Goal: Task Accomplishment & Management: Manage account settings

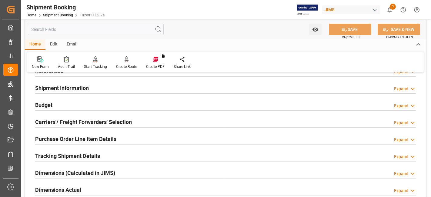
scroll to position [34, 0]
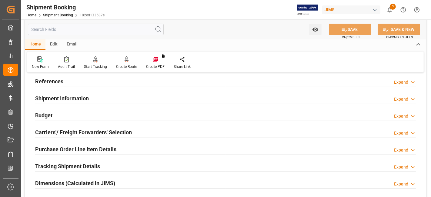
click at [50, 87] on div at bounding box center [225, 87] width 380 height 0
click at [50, 84] on h2 "References" at bounding box center [49, 81] width 28 height 8
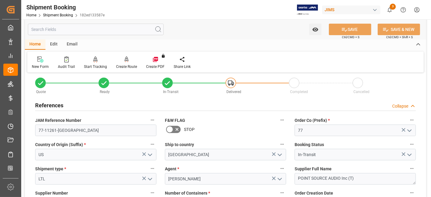
scroll to position [0, 0]
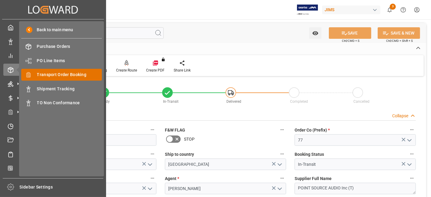
click at [69, 73] on span "Transport Order Booking" at bounding box center [69, 74] width 65 height 6
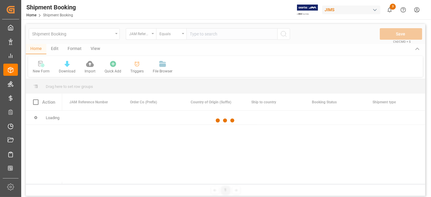
click at [196, 35] on div at bounding box center [225, 120] width 399 height 193
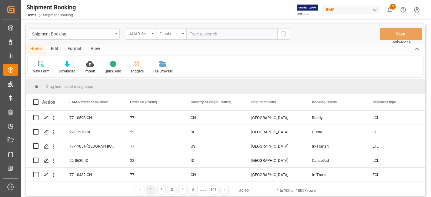
click at [196, 35] on input "text" at bounding box center [231, 34] width 91 height 12
paste input "77-11197-US"
type input "77-11197-US"
click at [283, 33] on icon "search button" at bounding box center [283, 33] width 7 height 7
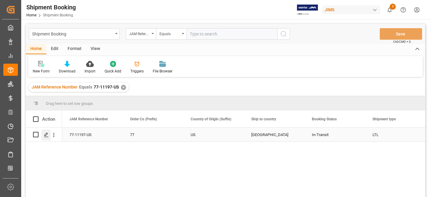
click at [45, 135] on polygon "Press SPACE to select this row." at bounding box center [46, 134] width 3 height 3
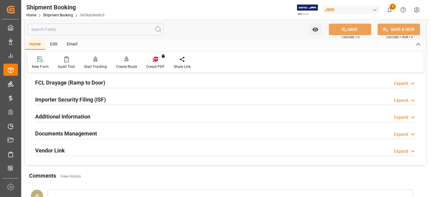
scroll to position [202, 0]
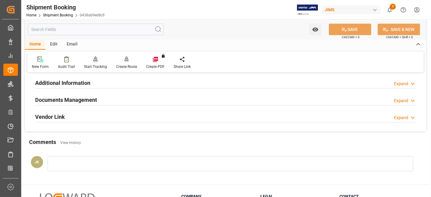
click at [55, 96] on h2 "Documents Management" at bounding box center [66, 100] width 62 height 8
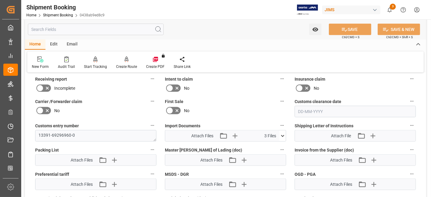
scroll to position [303, 0]
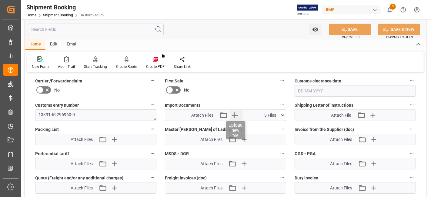
click at [233, 111] on icon "button" at bounding box center [235, 115] width 10 height 10
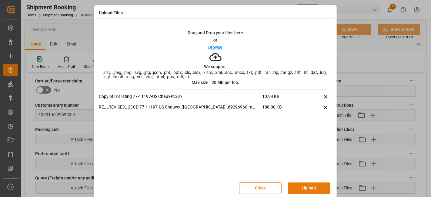
click at [306, 185] on button "Upload" at bounding box center [309, 188] width 42 height 12
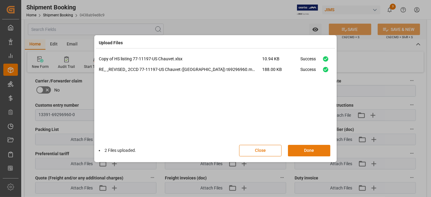
click at [301, 151] on button "Done" at bounding box center [309, 151] width 42 height 12
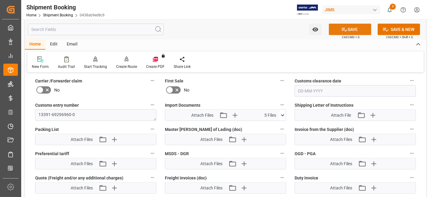
click at [338, 32] on button "SAVE" at bounding box center [350, 30] width 42 height 12
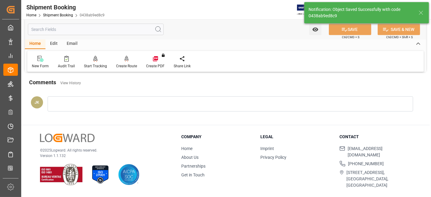
scroll to position [256, 0]
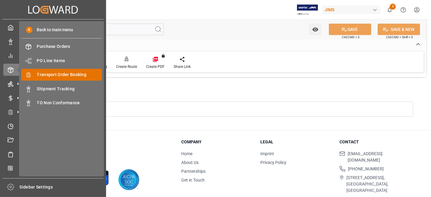
click at [52, 75] on span "Transport Order Booking" at bounding box center [69, 74] width 65 height 6
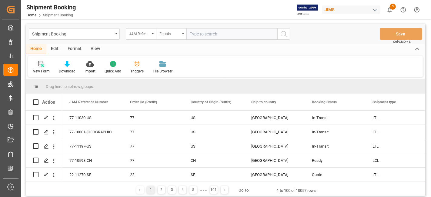
click at [41, 67] on icon at bounding box center [41, 64] width 6 height 6
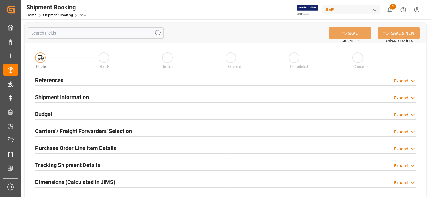
click at [99, 78] on div "References Expand" at bounding box center [225, 80] width 380 height 12
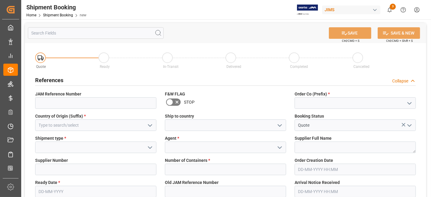
click at [409, 103] on polyline "open menu" at bounding box center [409, 103] width 4 height 2
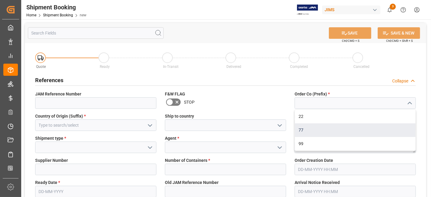
click at [377, 131] on div "77" at bounding box center [355, 130] width 121 height 14
type input "77"
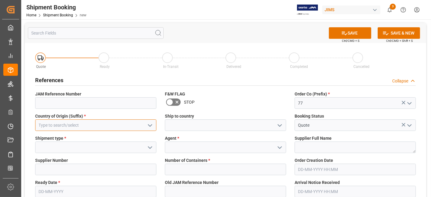
click at [93, 128] on input at bounding box center [95, 125] width 121 height 12
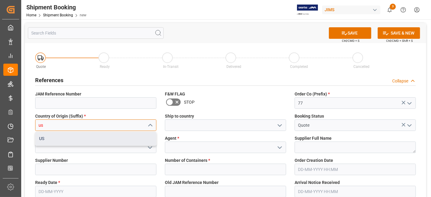
click at [101, 138] on div "US" at bounding box center [95, 139] width 121 height 14
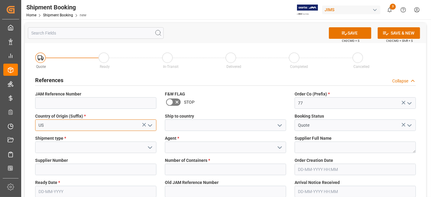
type input "US"
click at [279, 124] on icon "open menu" at bounding box center [279, 125] width 7 height 7
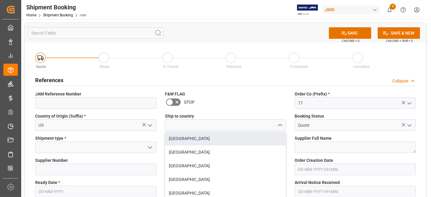
click at [253, 136] on div "Canada" at bounding box center [225, 139] width 121 height 14
type input "Canada"
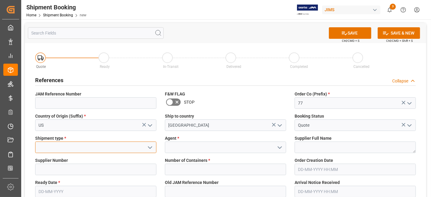
click at [135, 148] on input at bounding box center [95, 147] width 121 height 12
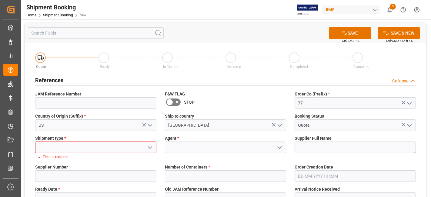
click at [147, 147] on icon "open menu" at bounding box center [149, 147] width 7 height 7
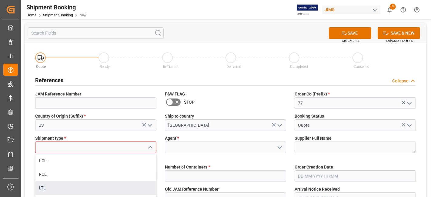
click at [133, 183] on div "LTL" at bounding box center [95, 188] width 121 height 14
type input "LTL"
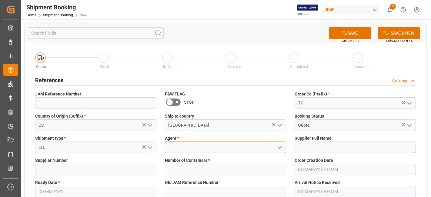
click at [186, 144] on input at bounding box center [225, 147] width 121 height 12
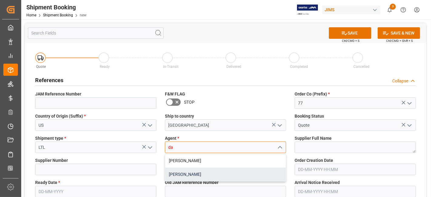
click at [191, 170] on div "[PERSON_NAME]" at bounding box center [225, 174] width 121 height 14
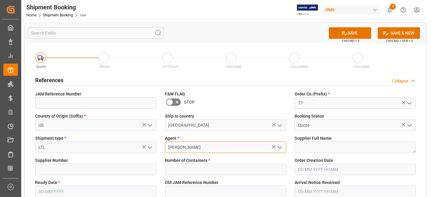
type input "[PERSON_NAME]"
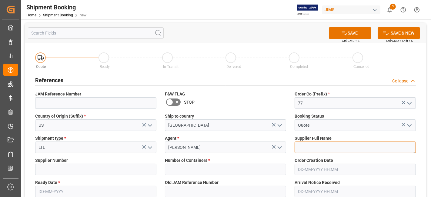
click at [319, 147] on textarea at bounding box center [354, 147] width 121 height 12
click at [340, 145] on textarea at bounding box center [354, 147] width 121 height 12
paste textarea "Key Digital"
type textarea "Key Digital"
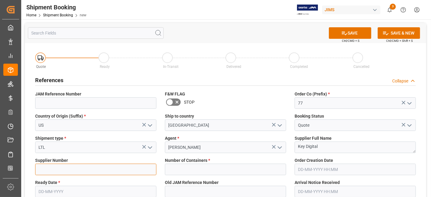
click at [55, 167] on input at bounding box center [95, 170] width 121 height 12
paste input "679989"
type input "679989"
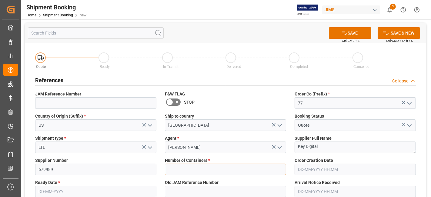
click at [190, 168] on input "text" at bounding box center [225, 170] width 121 height 12
type input "0"
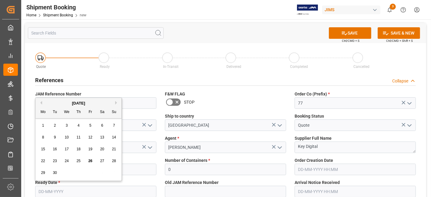
click at [50, 191] on input "text" at bounding box center [95, 192] width 121 height 12
click at [62, 155] on div "22 23 24 25 26 27 28" at bounding box center [78, 161] width 83 height 12
click at [89, 160] on span "26" at bounding box center [90, 161] width 4 height 4
type input "26-09-2025"
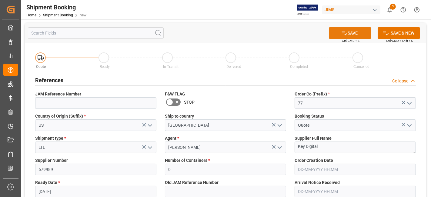
click at [332, 38] on div "SAVE Ctrl/CMD + S" at bounding box center [349, 33] width 55 height 12
click at [349, 34] on button "SAVE" at bounding box center [350, 33] width 42 height 12
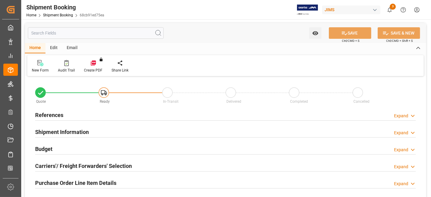
type input "0"
type input "[DATE]"
click at [61, 114] on h2 "References" at bounding box center [49, 115] width 28 height 8
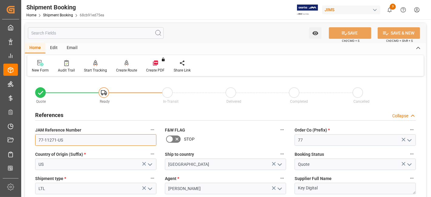
drag, startPoint x: 78, startPoint y: 141, endPoint x: 29, endPoint y: 140, distance: 48.5
drag, startPoint x: 52, startPoint y: 112, endPoint x: 59, endPoint y: 113, distance: 6.7
click at [52, 112] on h2 "References" at bounding box center [49, 115] width 28 height 8
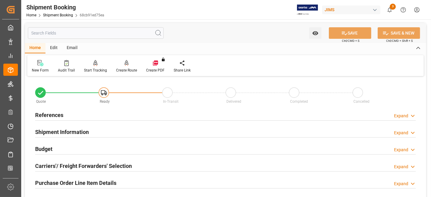
scroll to position [67, 0]
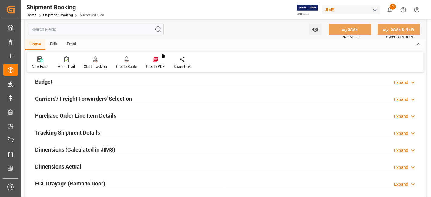
click at [67, 98] on h2 "Carriers'/ Freight Forwarders' Selection" at bounding box center [83, 98] width 97 height 8
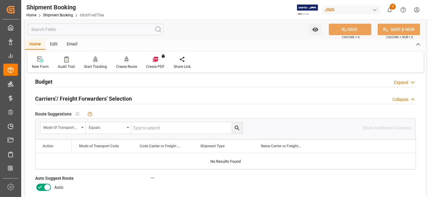
click at [40, 186] on icon at bounding box center [39, 187] width 7 height 7
click at [0, 0] on input "checkbox" at bounding box center [0, 0] width 0 height 0
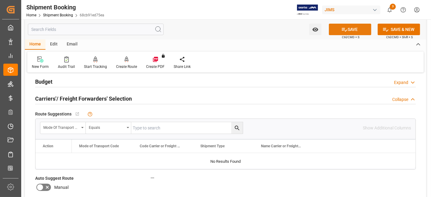
click at [336, 28] on button "SAVE" at bounding box center [350, 30] width 42 height 12
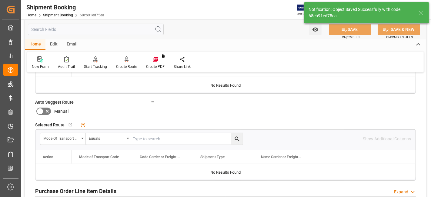
scroll to position [18, 0]
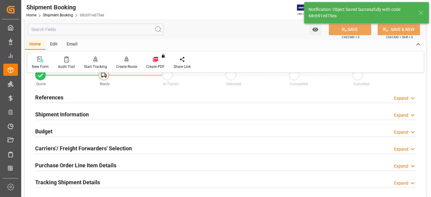
click at [126, 67] on div "Create Route" at bounding box center [126, 66] width 21 height 5
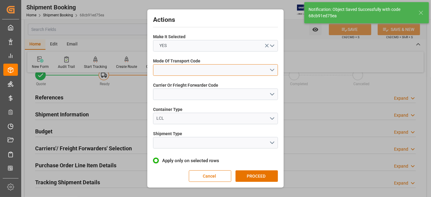
click at [271, 67] on button "open menu" at bounding box center [215, 70] width 125 height 12
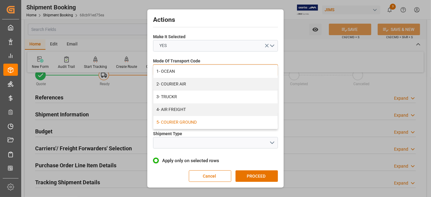
click at [215, 124] on div "5- COURIER GROUND" at bounding box center [215, 122] width 124 height 13
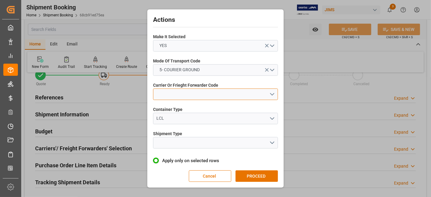
click at [270, 92] on button "open menu" at bounding box center [215, 94] width 125 height 12
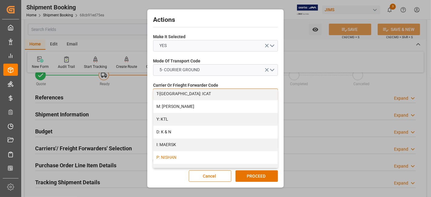
scroll to position [360, 0]
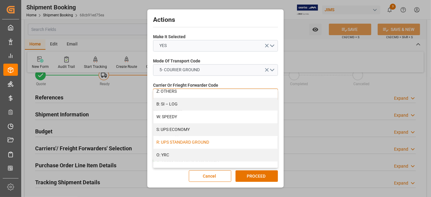
click at [193, 137] on div "R: UPS STANDARD GROUND" at bounding box center [215, 142] width 124 height 13
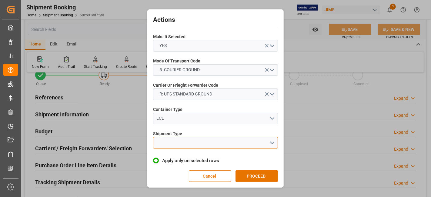
click at [269, 139] on button "open menu" at bounding box center [215, 143] width 125 height 12
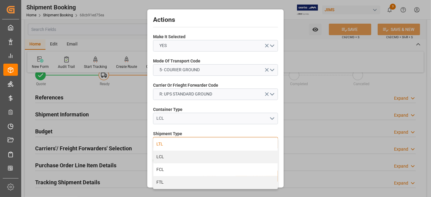
click at [203, 144] on div "LTL" at bounding box center [215, 144] width 124 height 13
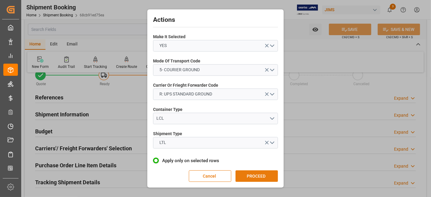
click at [259, 174] on button "PROCEED" at bounding box center [256, 176] width 42 height 12
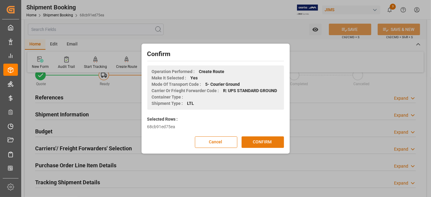
click at [261, 141] on button "CONFIRM" at bounding box center [262, 142] width 42 height 12
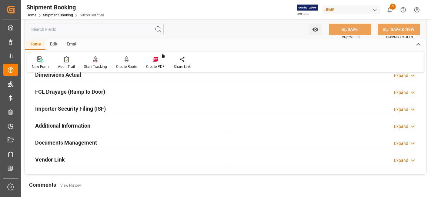
scroll to position [168, 0]
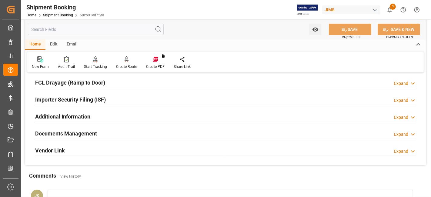
click at [79, 131] on h2 "Documents Management" at bounding box center [66, 133] width 62 height 8
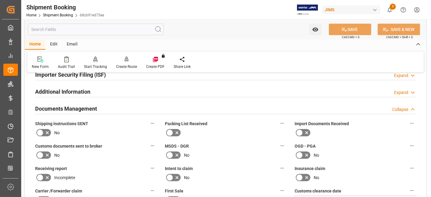
scroll to position [202, 0]
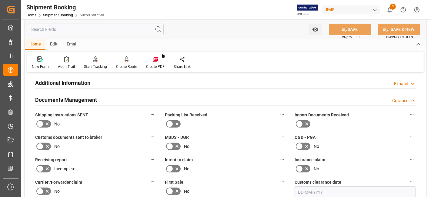
click at [120, 127] on div "No" at bounding box center [95, 124] width 121 height 10
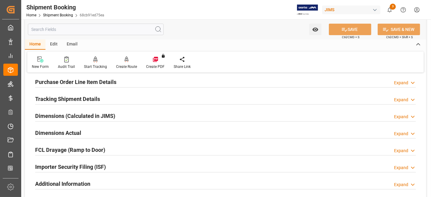
click at [63, 99] on h2 "Tracking Shipment Details" at bounding box center [67, 99] width 65 height 8
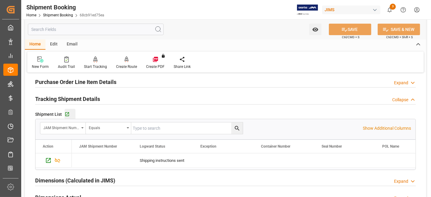
click at [67, 110] on button "Go to Shipment Tracking Grid" at bounding box center [70, 114] width 11 height 11
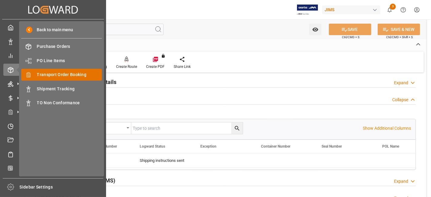
click at [68, 74] on span "Transport Order Booking" at bounding box center [69, 74] width 65 height 6
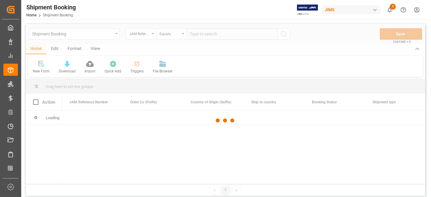
click at [199, 36] on div at bounding box center [225, 120] width 399 height 193
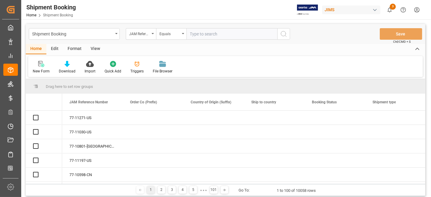
click at [199, 35] on input "text" at bounding box center [231, 34] width 91 height 12
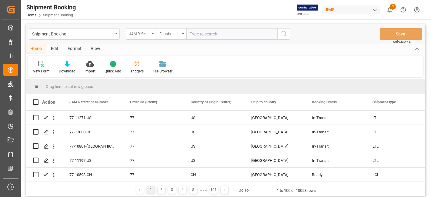
paste input "77-10685-US"
type input "77-10685-US"
click at [285, 34] on icon "search button" at bounding box center [283, 33] width 7 height 7
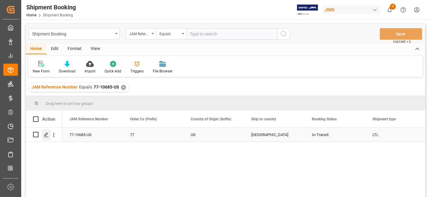
click at [45, 132] on icon "Press SPACE to select this row." at bounding box center [46, 134] width 5 height 5
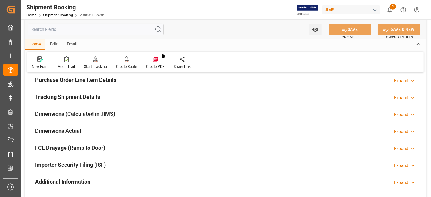
scroll to position [67, 0]
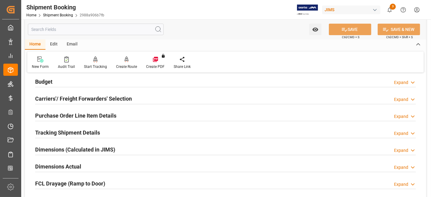
click at [63, 131] on h2 "Tracking Shipment Details" at bounding box center [67, 132] width 65 height 8
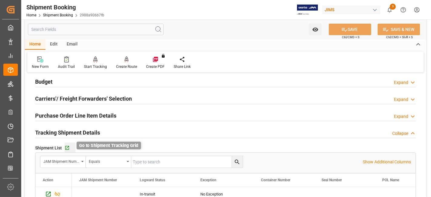
click at [68, 149] on icon "button" at bounding box center [67, 147] width 5 height 5
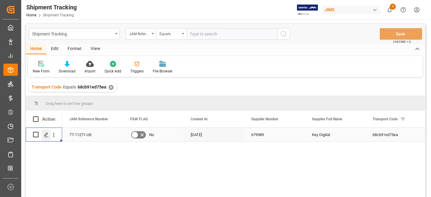
click at [45, 135] on icon "Press SPACE to select this row." at bounding box center [46, 134] width 5 height 5
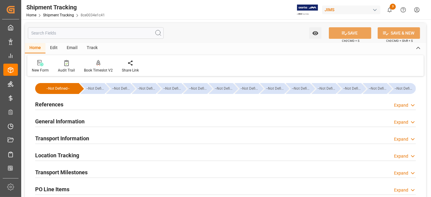
type input "[DATE]"
click at [65, 105] on div "References Expand" at bounding box center [225, 104] width 380 height 12
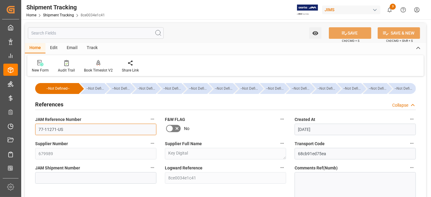
drag, startPoint x: 86, startPoint y: 128, endPoint x: 3, endPoint y: 126, distance: 83.6
click at [3, 126] on div "Created by potrace 1.15, written by [PERSON_NAME] [DATE]-[DATE] Created by potr…" at bounding box center [215, 98] width 431 height 197
click at [218, 62] on div "New Form Audit Trail Book Timeslot V2 Book a Timeslot for the shipment Share Li…" at bounding box center [225, 65] width 396 height 21
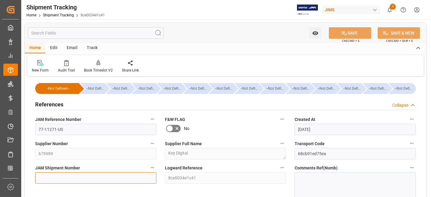
drag, startPoint x: 72, startPoint y: 179, endPoint x: 84, endPoint y: 176, distance: 11.5
click at [72, 179] on input at bounding box center [95, 178] width 121 height 12
paste input "73210"
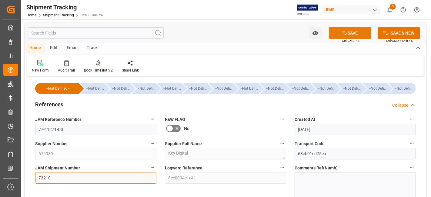
type input "73210"
click at [346, 31] on icon at bounding box center [344, 33] width 6 height 6
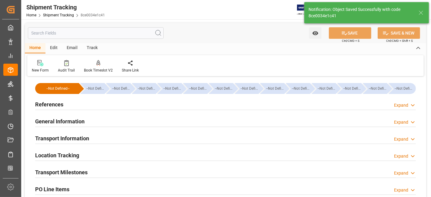
click at [88, 138] on h2 "Transport Information" at bounding box center [62, 138] width 54 height 8
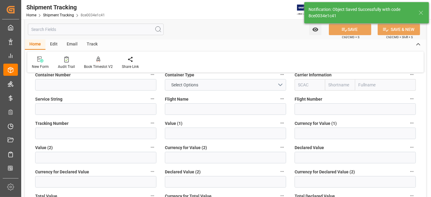
scroll to position [168, 0]
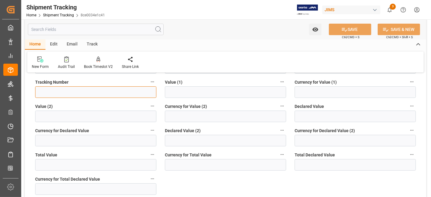
drag, startPoint x: 44, startPoint y: 89, endPoint x: 49, endPoint y: 89, distance: 5.5
click at [44, 89] on input at bounding box center [95, 92] width 121 height 12
paste input "1Z9590YR6892436105,1Z9590YR6892051913,1Z9590YR6893323529,1Z9590YR6890094934"
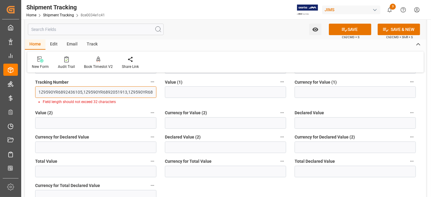
scroll to position [0, 61]
drag, startPoint x: 66, startPoint y: 90, endPoint x: 273, endPoint y: 93, distance: 206.8
click at [272, 94] on div "--Not Defined-- --Not Defined-- --Not Defined-- --Not Defined-- --Not Defined--…" at bounding box center [225, 119] width 401 height 419
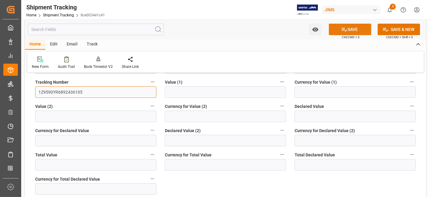
type input "1Z9590YR6892436105"
click at [361, 29] on button "SAVE" at bounding box center [350, 30] width 42 height 12
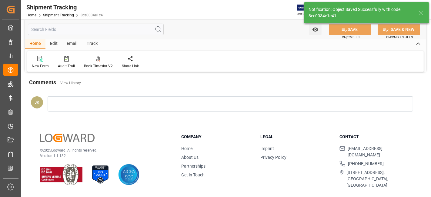
scroll to position [18, 0]
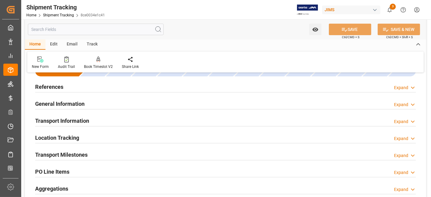
click at [100, 152] on div "Transport Milestones Expand" at bounding box center [225, 154] width 380 height 12
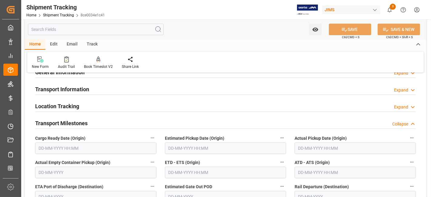
scroll to position [85, 0]
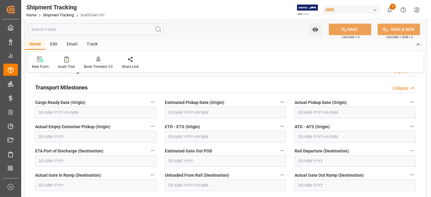
click at [309, 114] on input "text" at bounding box center [354, 113] width 121 height 12
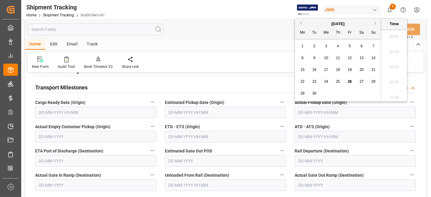
scroll to position [925, 0]
click at [349, 80] on span "26" at bounding box center [349, 81] width 4 height 4
type input "[DATE] 00:00"
click at [201, 134] on input "text" at bounding box center [225, 137] width 121 height 12
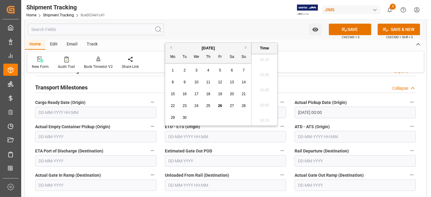
click at [219, 103] on div "26" at bounding box center [220, 105] width 8 height 7
type input "[DATE] 00:00"
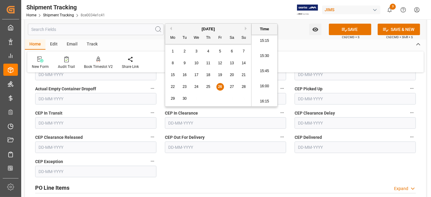
scroll to position [186, 0]
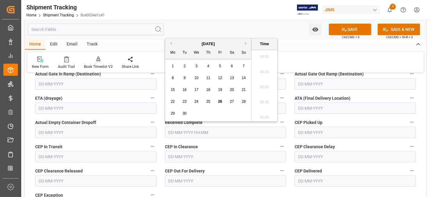
click at [238, 132] on input "text" at bounding box center [225, 133] width 121 height 12
click at [114, 118] on label "Actual Empty Container Dropoff" at bounding box center [95, 122] width 121 height 8
click at [148, 118] on button "Actual Empty Container Dropoff" at bounding box center [152, 122] width 8 height 8
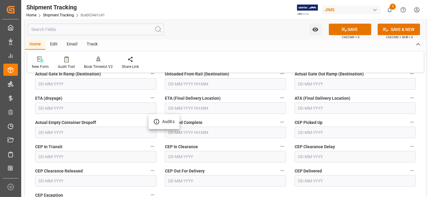
click at [181, 105] on div at bounding box center [215, 98] width 431 height 197
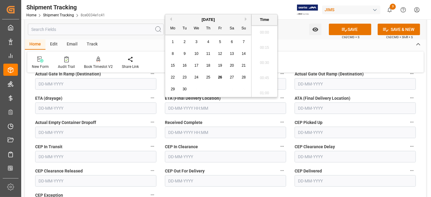
click at [176, 107] on input "text" at bounding box center [225, 108] width 121 height 12
click at [245, 20] on button "Next Month" at bounding box center [247, 19] width 4 height 4
click at [221, 43] on div "3" at bounding box center [220, 41] width 8 height 7
type input "[DATE] 00:00"
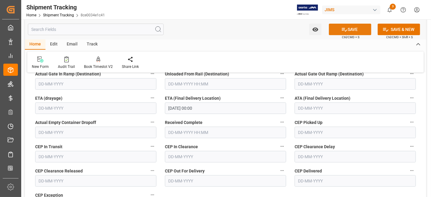
click at [331, 32] on button "SAVE" at bounding box center [350, 30] width 42 height 12
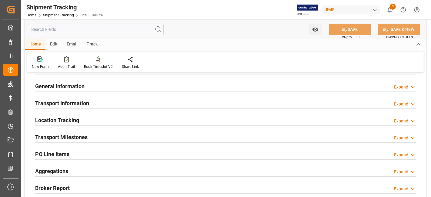
scroll to position [0, 0]
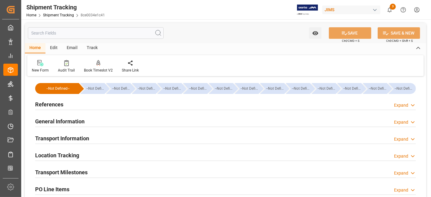
drag, startPoint x: 69, startPoint y: 104, endPoint x: 72, endPoint y: 107, distance: 4.1
click at [69, 104] on div "References Expand" at bounding box center [225, 104] width 380 height 12
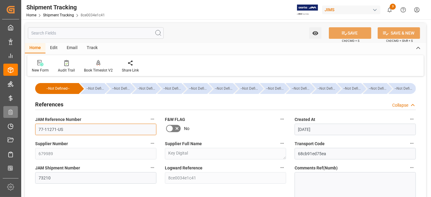
drag, startPoint x: 82, startPoint y: 131, endPoint x: 3, endPoint y: 116, distance: 80.1
click at [18, 125] on div "Created by potrace 1.15, written by Peter Selinger 2001-2017 Created by potrace…" at bounding box center [215, 98] width 431 height 197
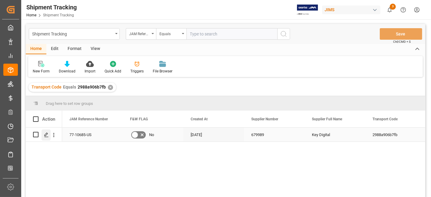
click at [45, 135] on polygon "Press SPACE to select this row." at bounding box center [46, 134] width 3 height 3
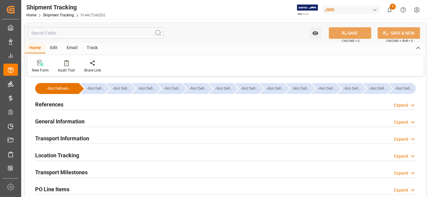
type input "[DATE]"
click at [68, 111] on div "References Expand" at bounding box center [225, 104] width 389 height 17
click at [68, 105] on div "References Expand" at bounding box center [225, 104] width 380 height 12
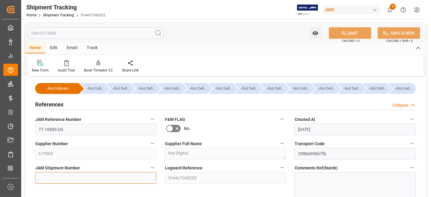
click at [78, 178] on input at bounding box center [95, 178] width 121 height 12
paste input "73211"
type input "73211"
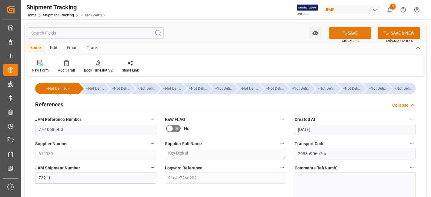
click at [338, 35] on button "SAVE" at bounding box center [350, 33] width 42 height 12
